Goal: Task Accomplishment & Management: Manage account settings

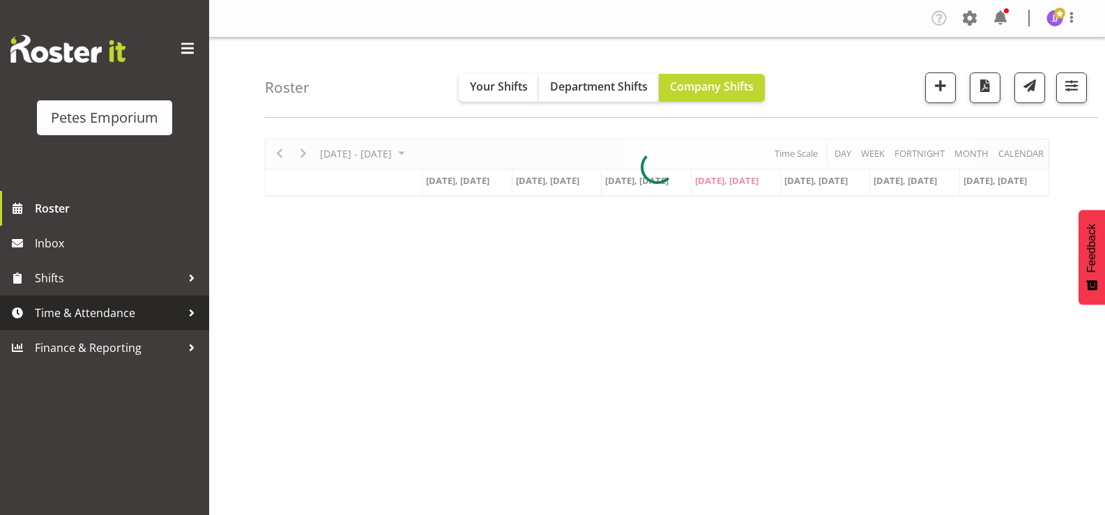
click at [49, 313] on span "Time & Attendance" at bounding box center [108, 313] width 146 height 21
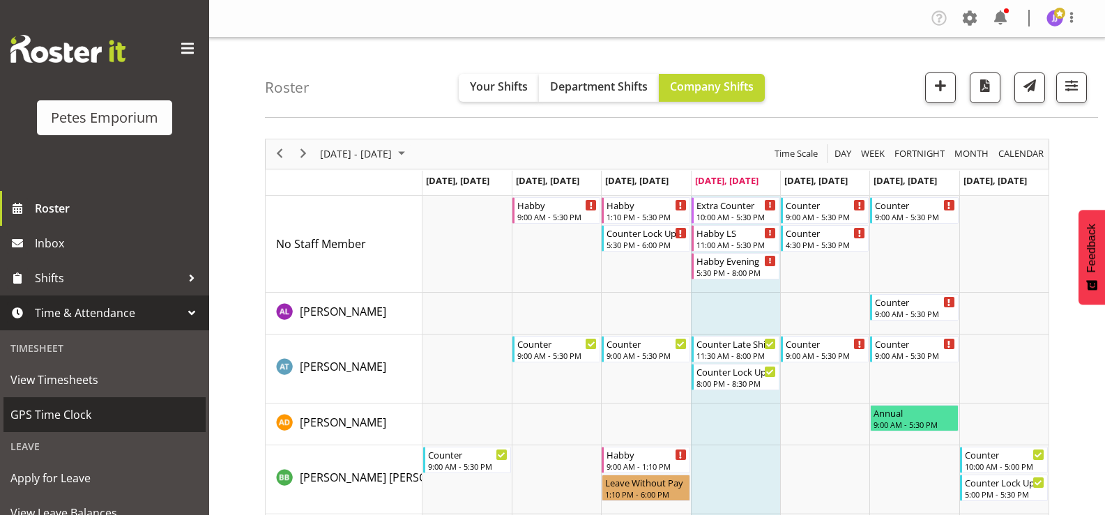
click at [59, 416] on span "GPS Time Clock" at bounding box center [104, 414] width 188 height 21
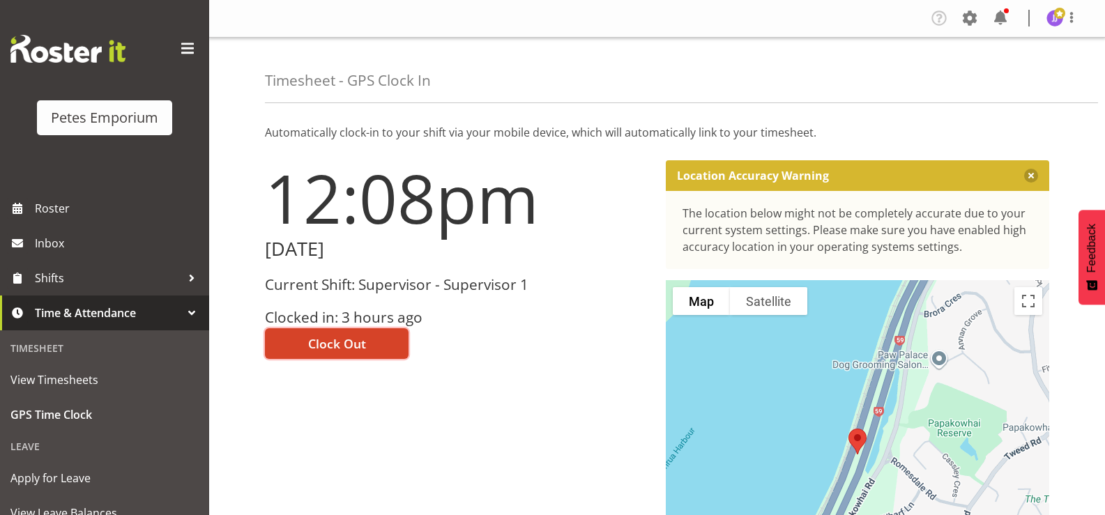
click at [311, 343] on span "Clock Out" at bounding box center [337, 344] width 58 height 18
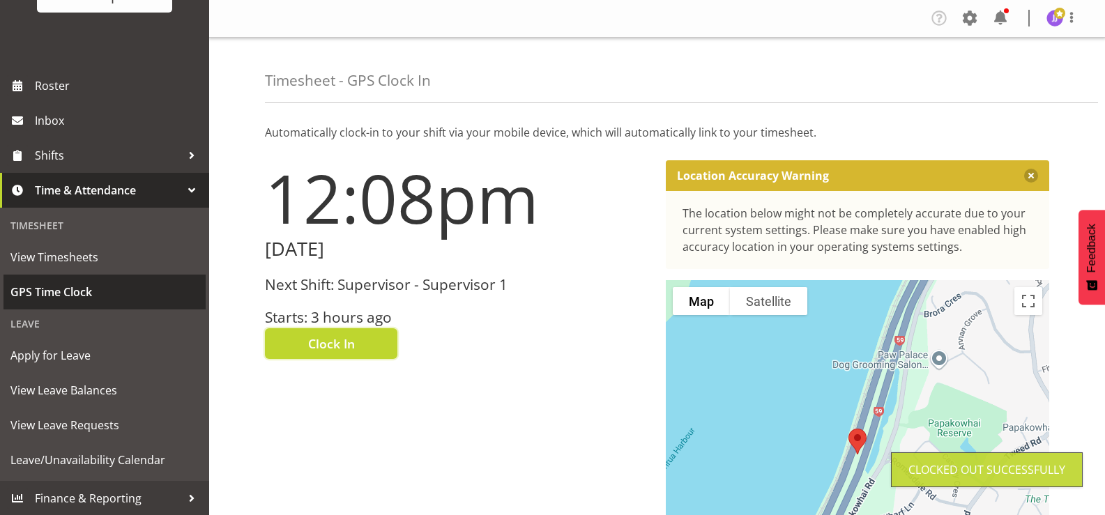
scroll to position [123, 0]
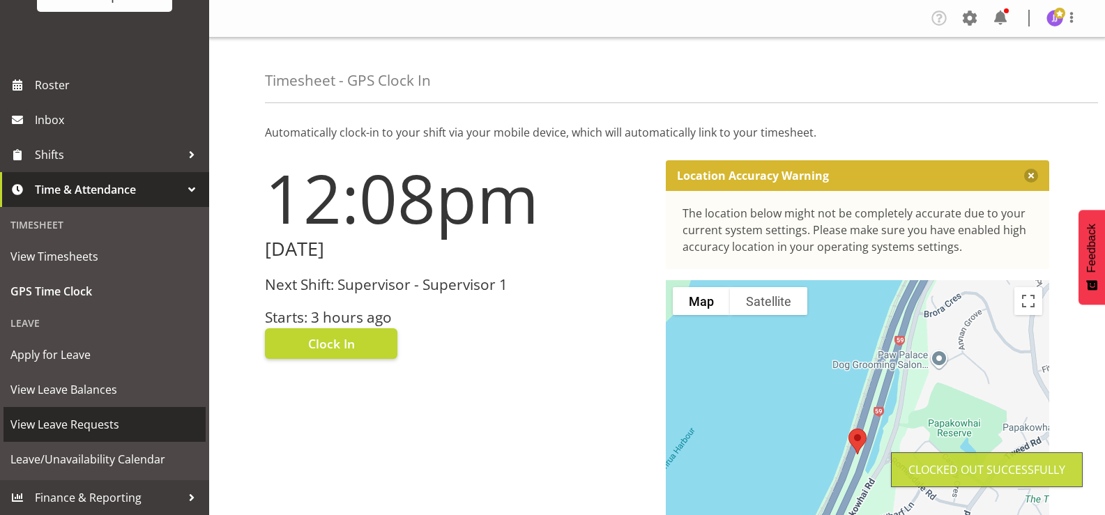
click at [98, 421] on span "View Leave Requests" at bounding box center [104, 424] width 188 height 21
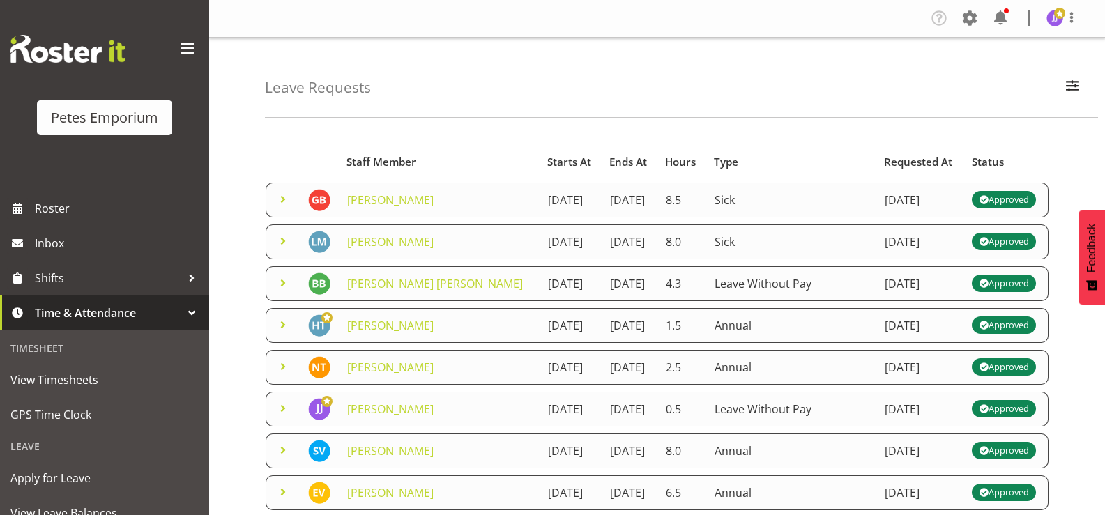
click at [280, 204] on span at bounding box center [283, 199] width 17 height 17
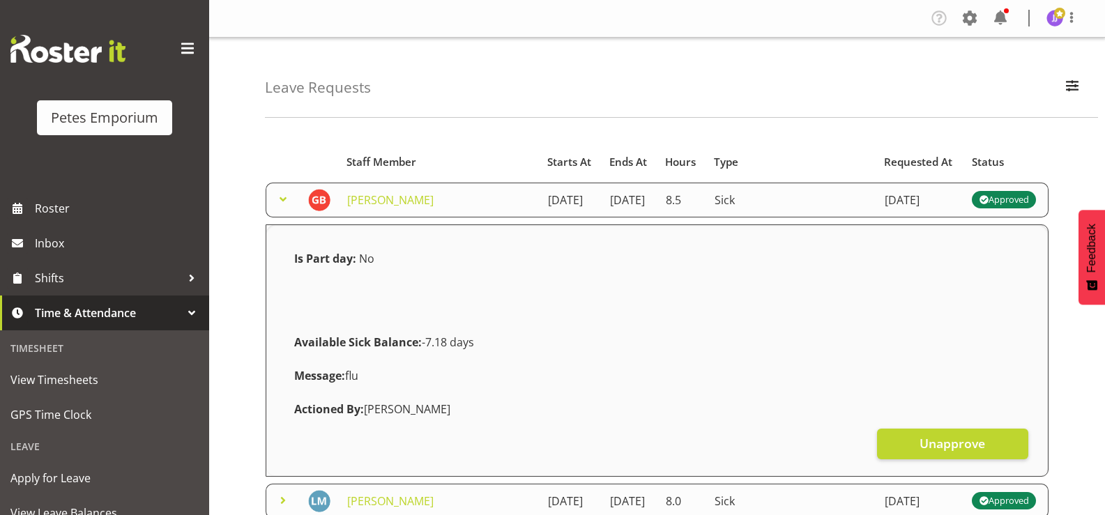
click at [280, 204] on span at bounding box center [283, 199] width 17 height 17
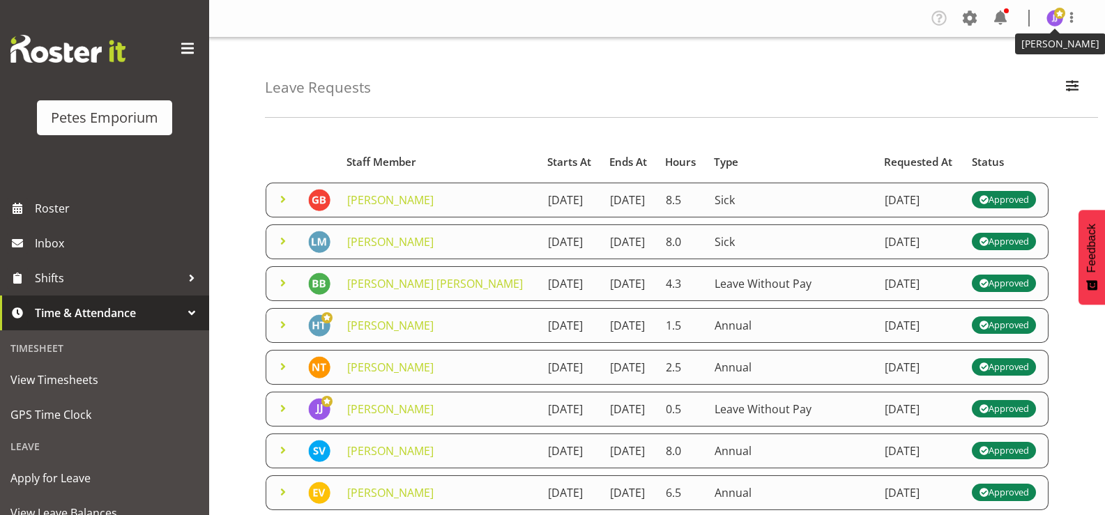
click at [1056, 17] on span at bounding box center [1059, 13] width 11 height 11
click at [1003, 70] on link "Log Out" at bounding box center [1013, 73] width 134 height 25
